Goal: Check status: Check status

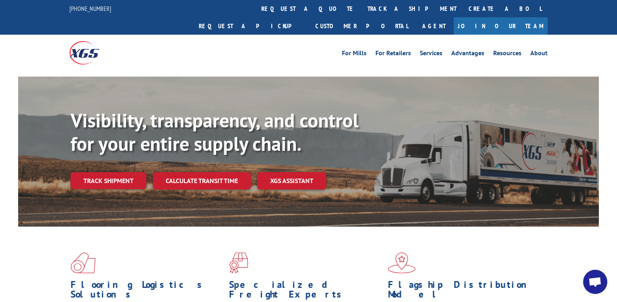
drag, startPoint x: 284, startPoint y: 12, endPoint x: 287, endPoint y: 21, distance: 9.4
click at [361, 12] on link "track a shipment" at bounding box center [411, 8] width 101 height 17
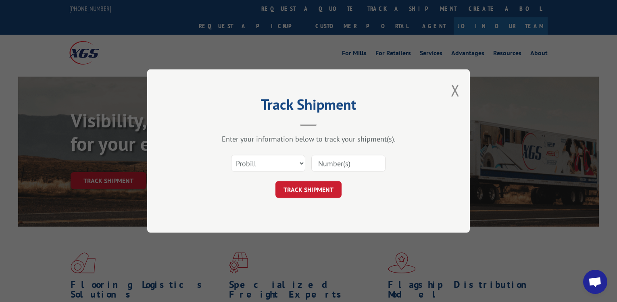
click at [339, 164] on input at bounding box center [348, 163] width 74 height 17
type input "17271325"
click button "TRACK SHIPMENT" at bounding box center [308, 189] width 66 height 17
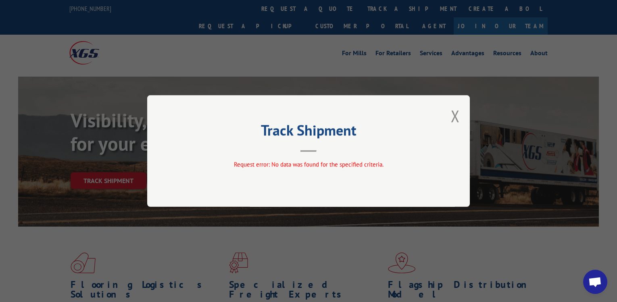
click at [455, 115] on button "Close modal" at bounding box center [455, 115] width 9 height 21
